Goal: Task Accomplishment & Management: Use online tool/utility

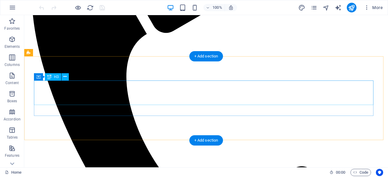
scroll to position [380, 0]
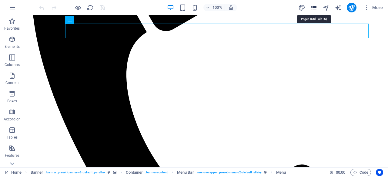
click at [310, 10] on icon "pages" at bounding box center [313, 7] width 7 height 7
click at [313, 13] on div "100% More" at bounding box center [193, 7] width 387 height 15
click at [313, 5] on icon "pages" at bounding box center [313, 7] width 7 height 7
click at [315, 9] on icon "pages" at bounding box center [313, 7] width 7 height 7
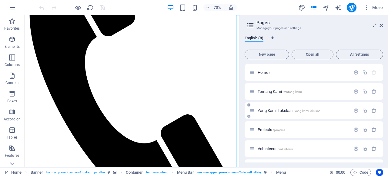
click at [270, 111] on span "Yang Kami Lakukan /yang-kami-lakukan" at bounding box center [288, 110] width 63 height 5
click at [270, 111] on div "Yang Kami Lakukan /yang-kami-lakukan" at bounding box center [313, 110] width 138 height 17
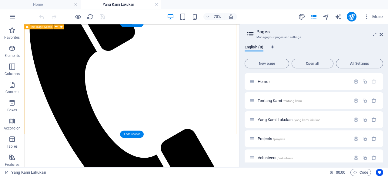
scroll to position [487, 0]
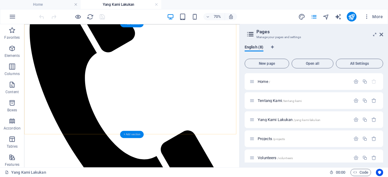
click at [131, 133] on div "+ Add section" at bounding box center [132, 134] width 24 height 7
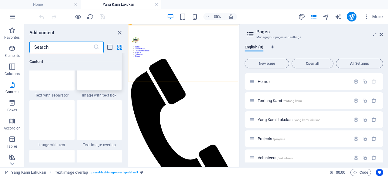
scroll to position [1130, 0]
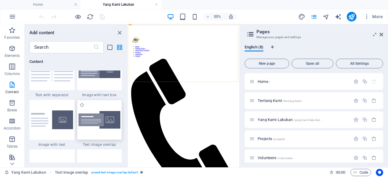
click at [99, 120] on img at bounding box center [99, 120] width 42 height 18
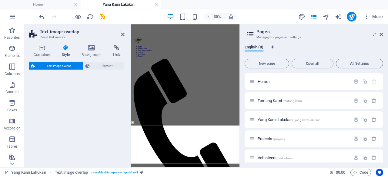
select select "rem"
select select "px"
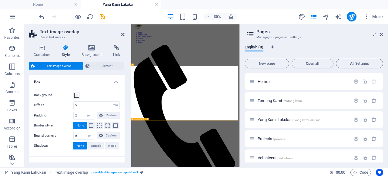
scroll to position [497, 0]
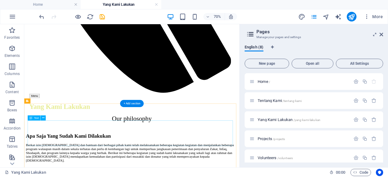
scroll to position [707, 0]
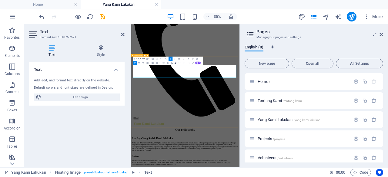
scroll to position [709, 0]
drag, startPoint x: 343, startPoint y: 173, endPoint x: 276, endPoint y: 162, distance: 68.5
copy p "Kami juga menyalurkan Zakat yang kami terima kepada [PERSON_NAME] yang mengaku …"
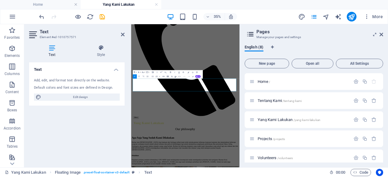
scroll to position [666, 0]
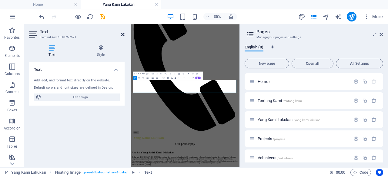
click at [122, 33] on icon at bounding box center [123, 34] width 4 height 5
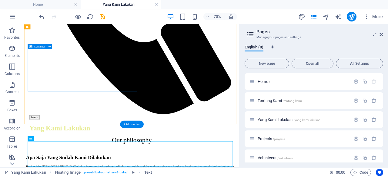
scroll to position [655, 0]
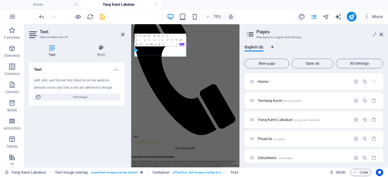
scroll to position [657, 0]
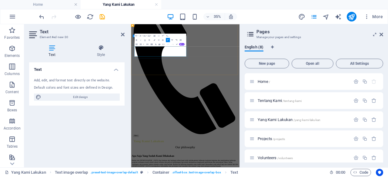
drag, startPoint x: 240, startPoint y: 113, endPoint x: 136, endPoint y: 90, distance: 106.7
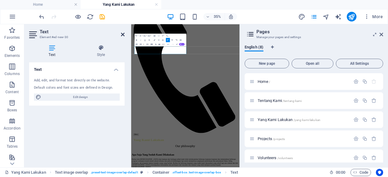
click at [122, 35] on icon at bounding box center [123, 34] width 4 height 5
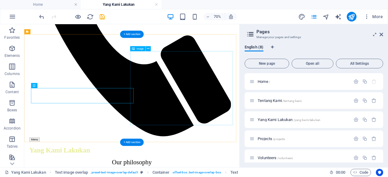
scroll to position [616, 0]
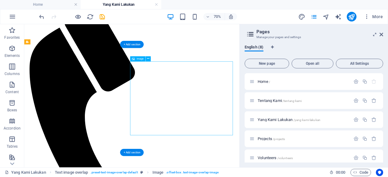
select select "%"
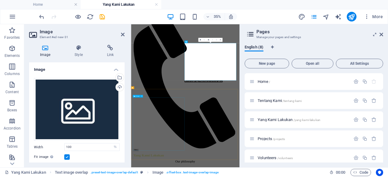
scroll to position [617, 0]
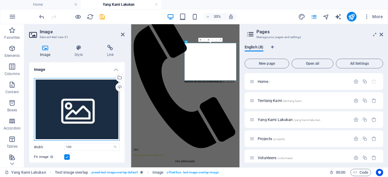
click at [95, 113] on div "Drag files here, click to choose files or select files from Files or our free s…" at bounding box center [77, 109] width 86 height 63
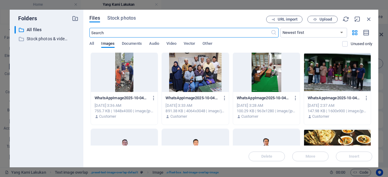
scroll to position [0, 0]
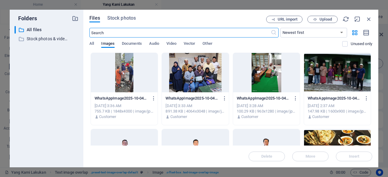
click at [122, 77] on div at bounding box center [124, 72] width 67 height 39
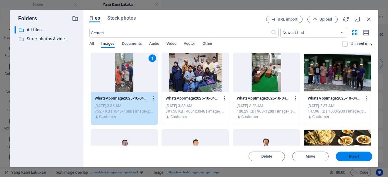
click at [357, 158] on span "Insert" at bounding box center [354, 157] width 11 height 4
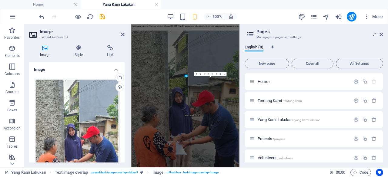
scroll to position [519, 0]
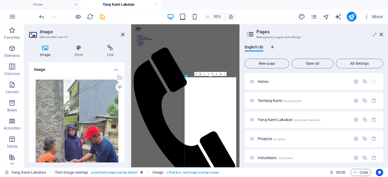
click at [200, 74] on icon at bounding box center [199, 73] width 1 height 1
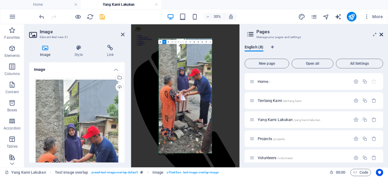
click at [382, 33] on icon at bounding box center [381, 34] width 4 height 5
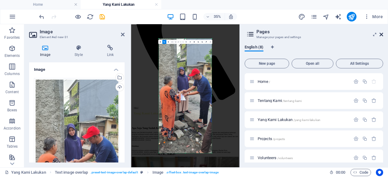
scroll to position [515, 0]
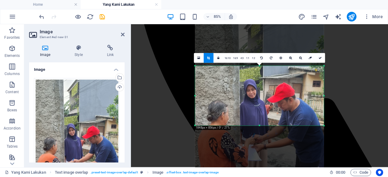
drag, startPoint x: 260, startPoint y: 38, endPoint x: 267, endPoint y: 103, distance: 65.2
click at [267, 103] on div "180 170 160 150 140 130 120 110 100 90 80 70 60 50 40 30 20 10 0 -10 -20 -30 -4…" at bounding box center [259, 96] width 129 height 60
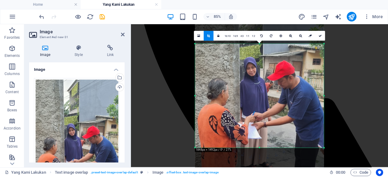
drag, startPoint x: 259, startPoint y: 126, endPoint x: 264, endPoint y: 178, distance: 51.7
click at [264, 177] on html "[DOMAIN_NAME] Home [PERSON_NAME] Lakukan Favorites Elements Columns Content Box…" at bounding box center [194, 88] width 388 height 177
click at [319, 37] on icon at bounding box center [319, 36] width 3 height 3
type input "499"
select select "px"
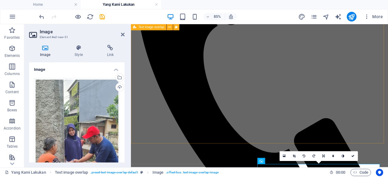
scroll to position [491, 0]
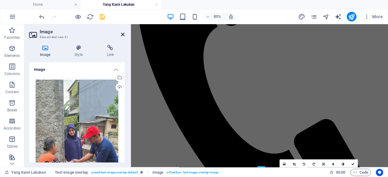
click at [124, 34] on icon at bounding box center [123, 34] width 4 height 5
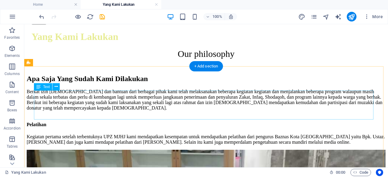
scroll to position [814, 0]
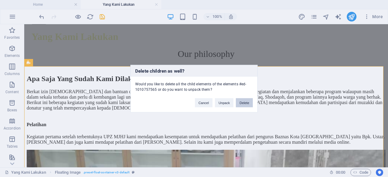
click at [245, 104] on button "Delete" at bounding box center [244, 102] width 17 height 9
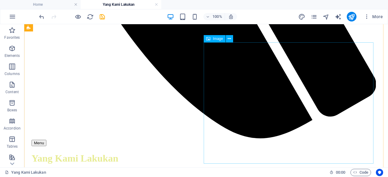
scroll to position [693, 0]
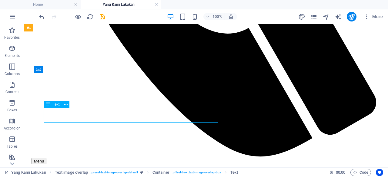
scroll to position [689, 0]
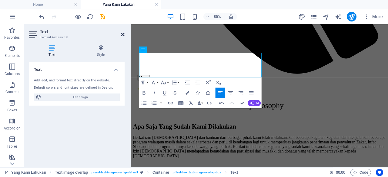
click at [122, 33] on icon at bounding box center [123, 34] width 4 height 5
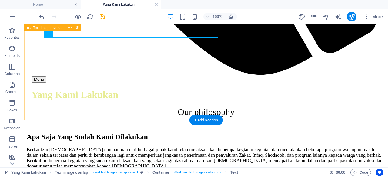
scroll to position [761, 0]
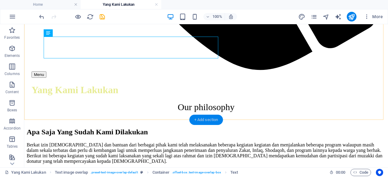
click at [202, 121] on div "+ Add section" at bounding box center [206, 120] width 34 height 10
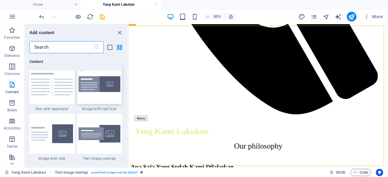
scroll to position [1116, 0]
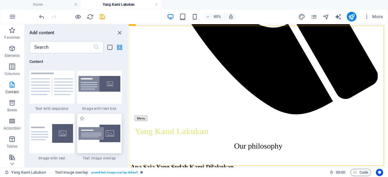
click at [99, 131] on img at bounding box center [99, 134] width 42 height 18
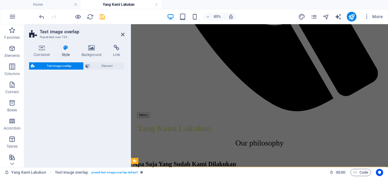
select select "rem"
select select "px"
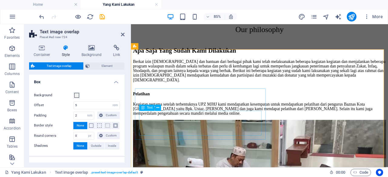
scroll to position [775, 0]
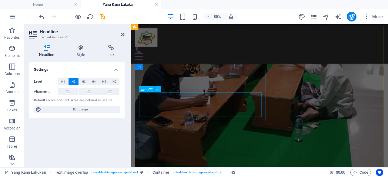
scroll to position [638, 0]
